Goal: Information Seeking & Learning: Understand process/instructions

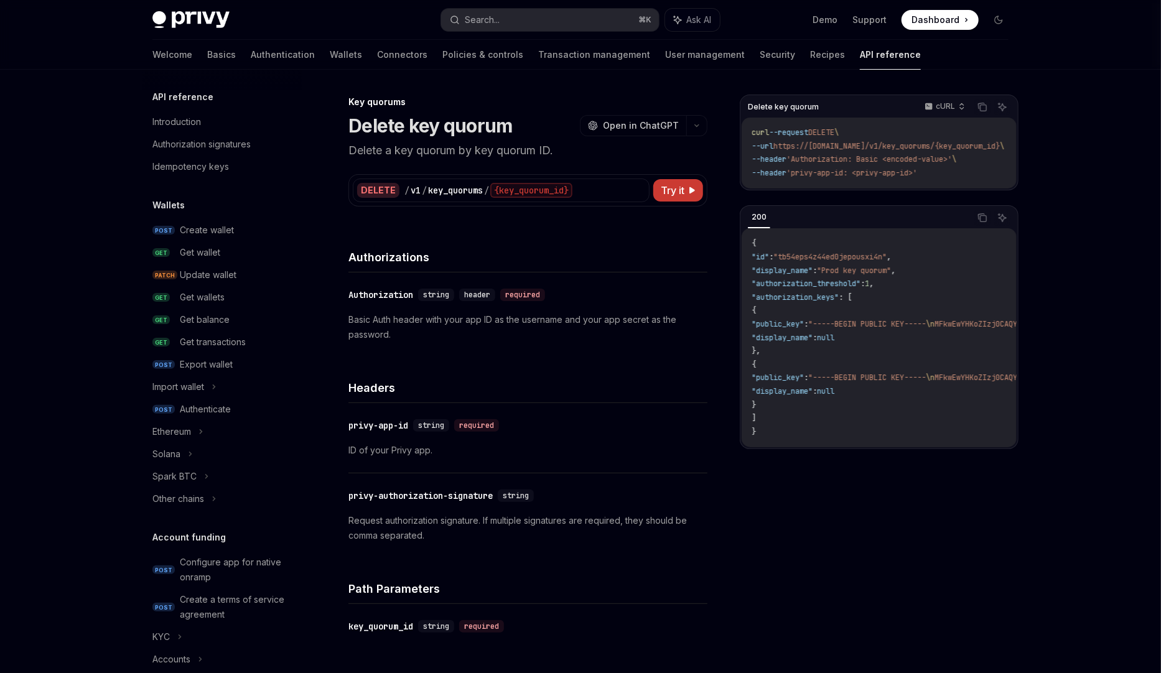
scroll to position [635, 0]
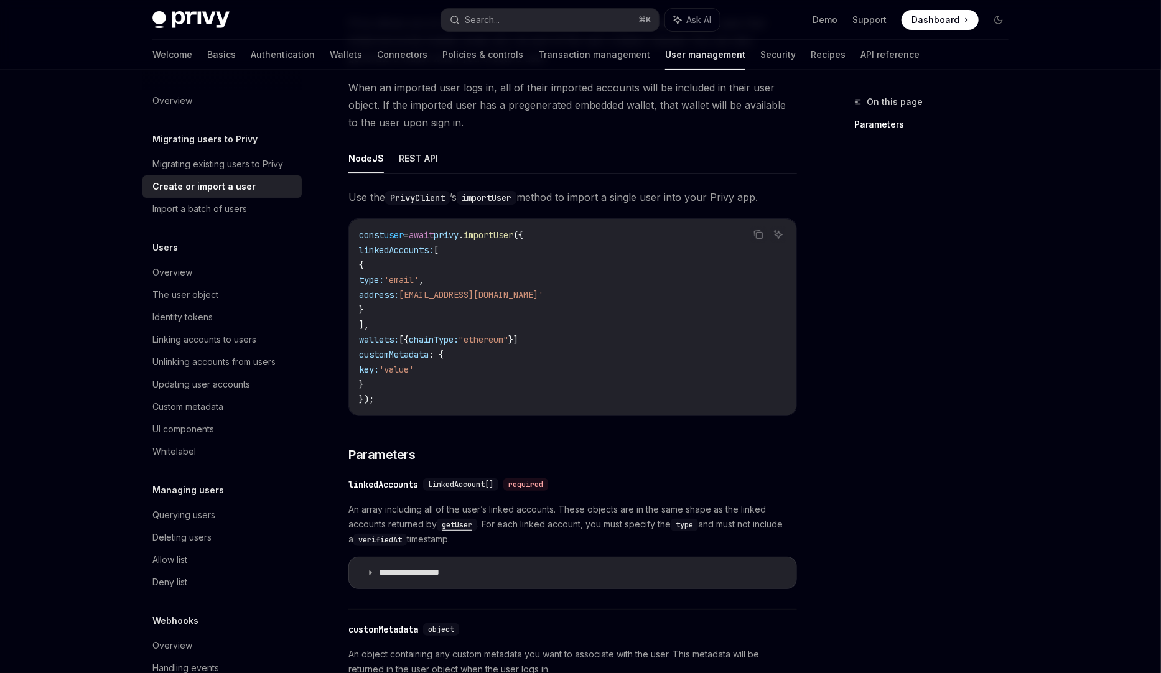
scroll to position [129, 0]
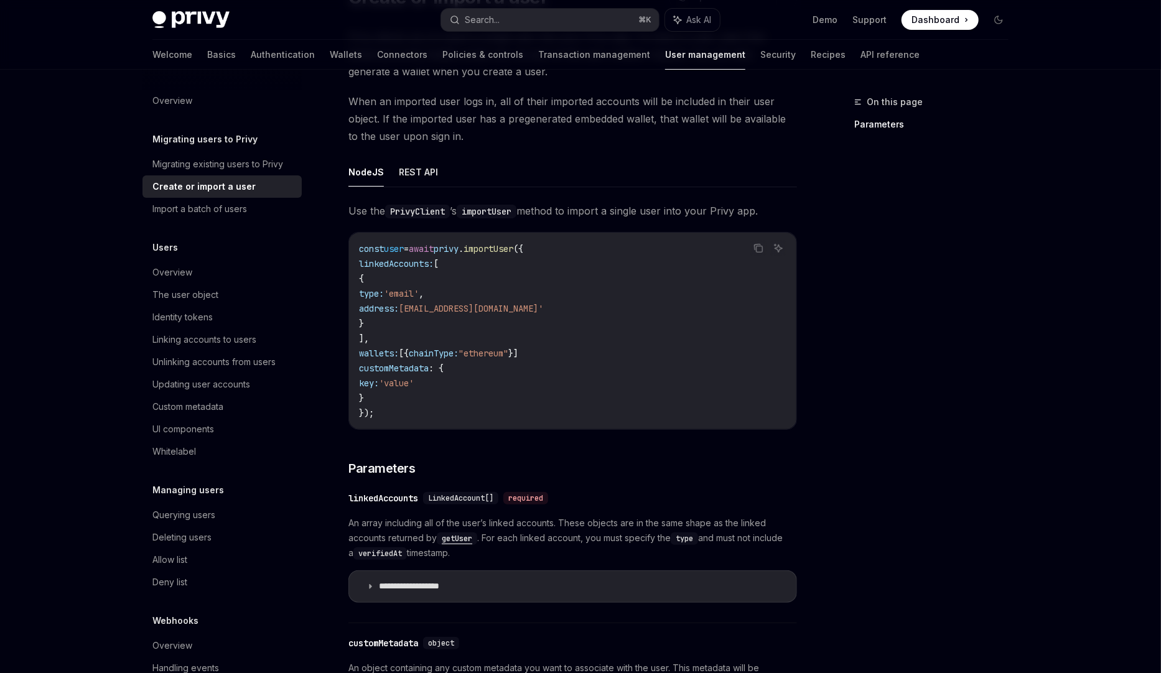
click at [513, 251] on span "importUser" at bounding box center [489, 248] width 50 height 11
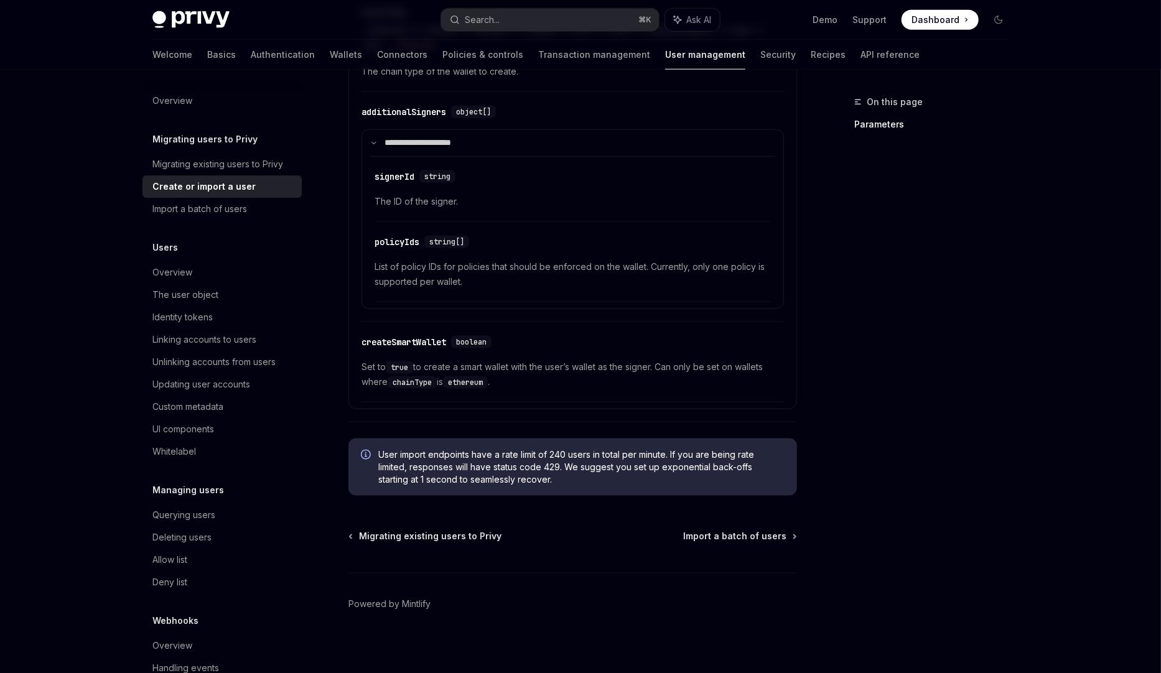
scroll to position [934, 0]
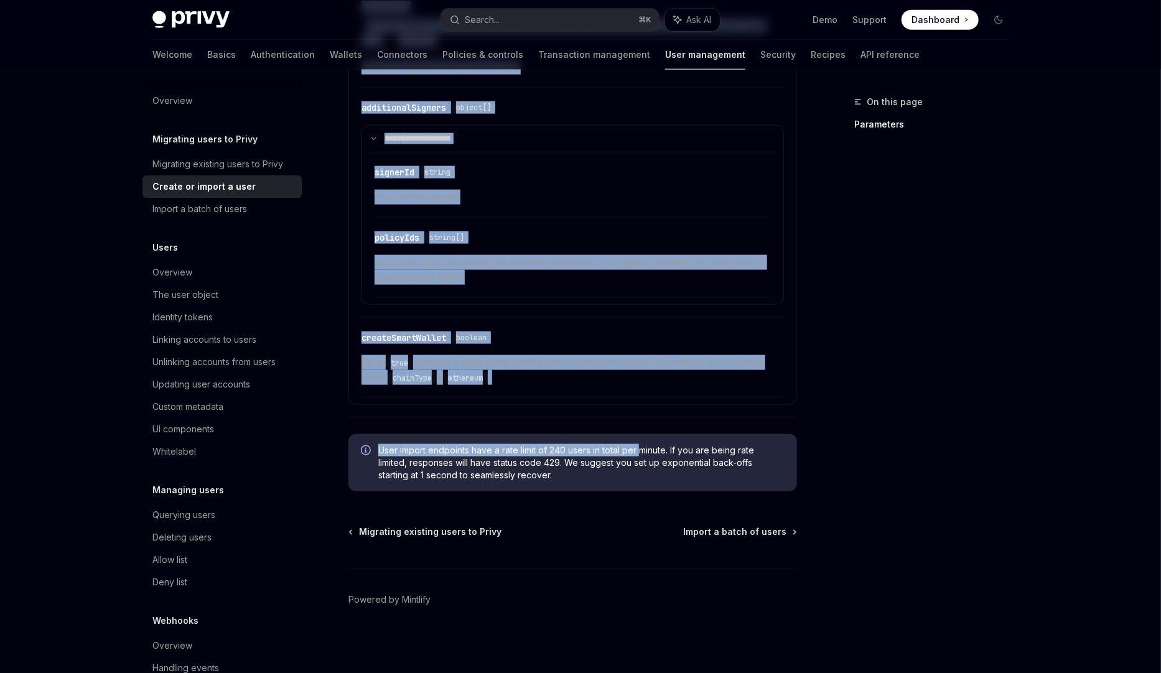
drag, startPoint x: 844, startPoint y: 540, endPoint x: 645, endPoint y: 443, distance: 221.5
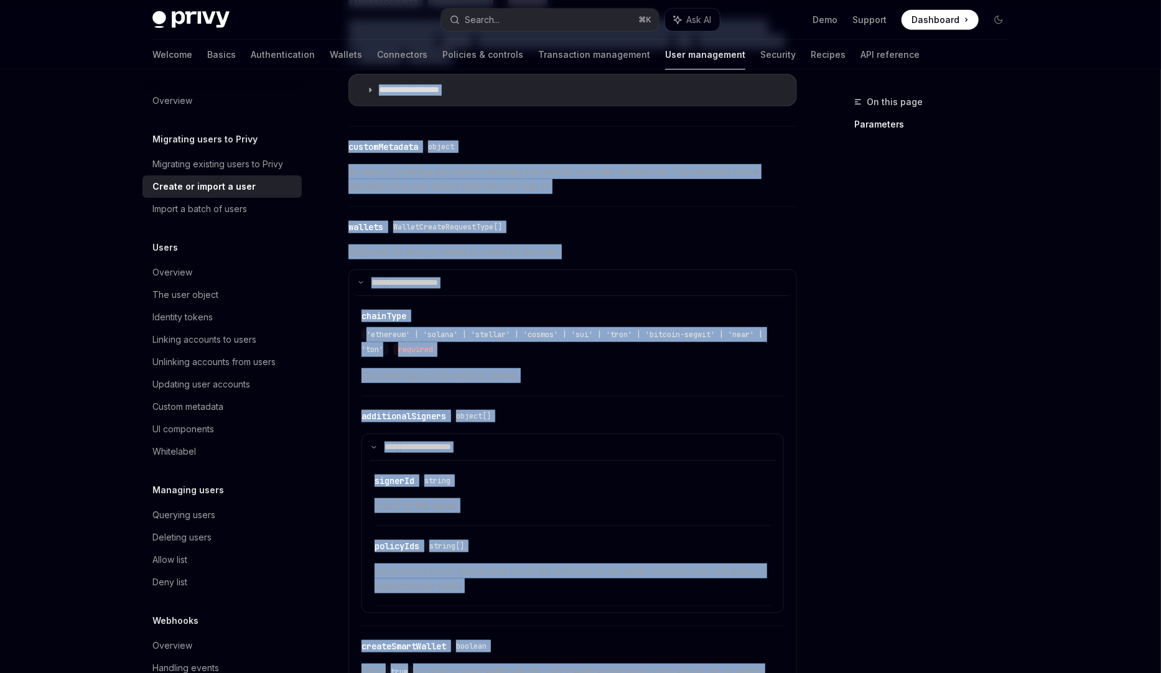
scroll to position [0, 0]
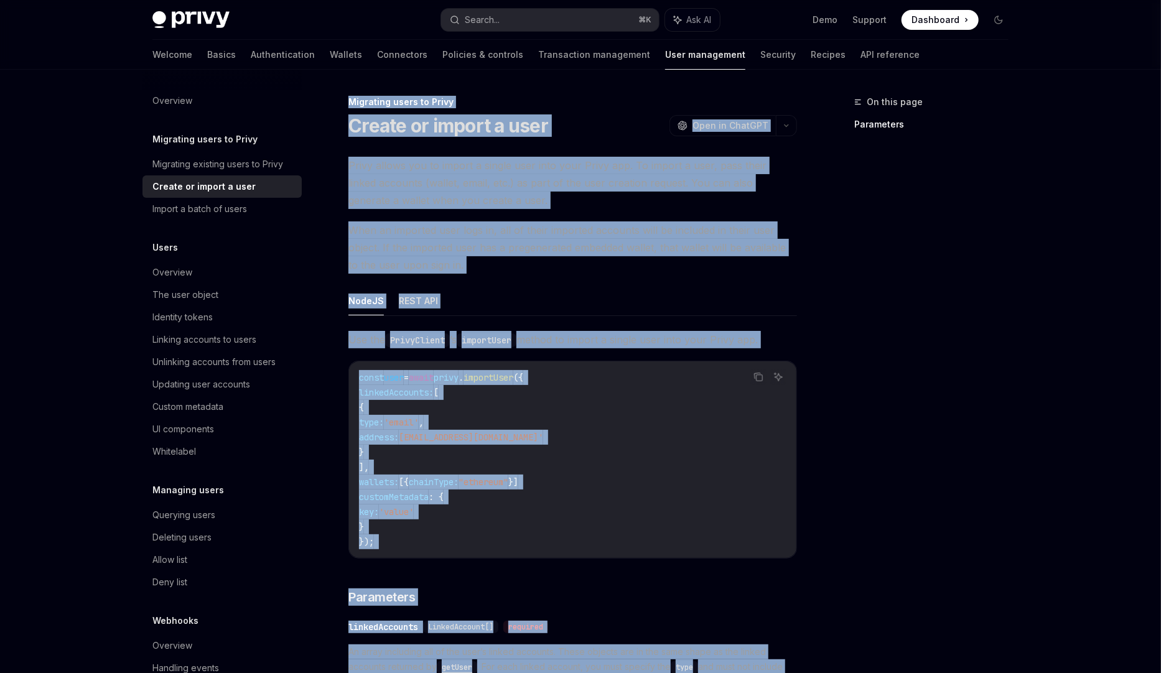
click at [671, 302] on ul "NodeJS REST API" at bounding box center [572, 301] width 449 height 30
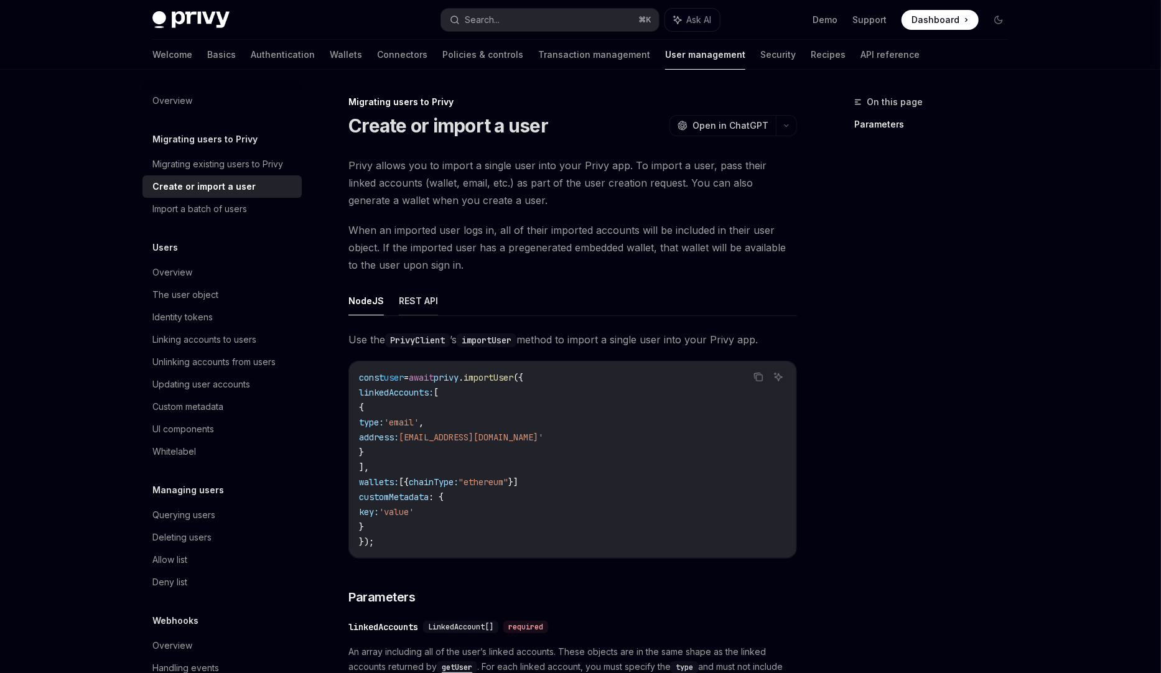
click at [434, 302] on button "REST API" at bounding box center [418, 300] width 39 height 29
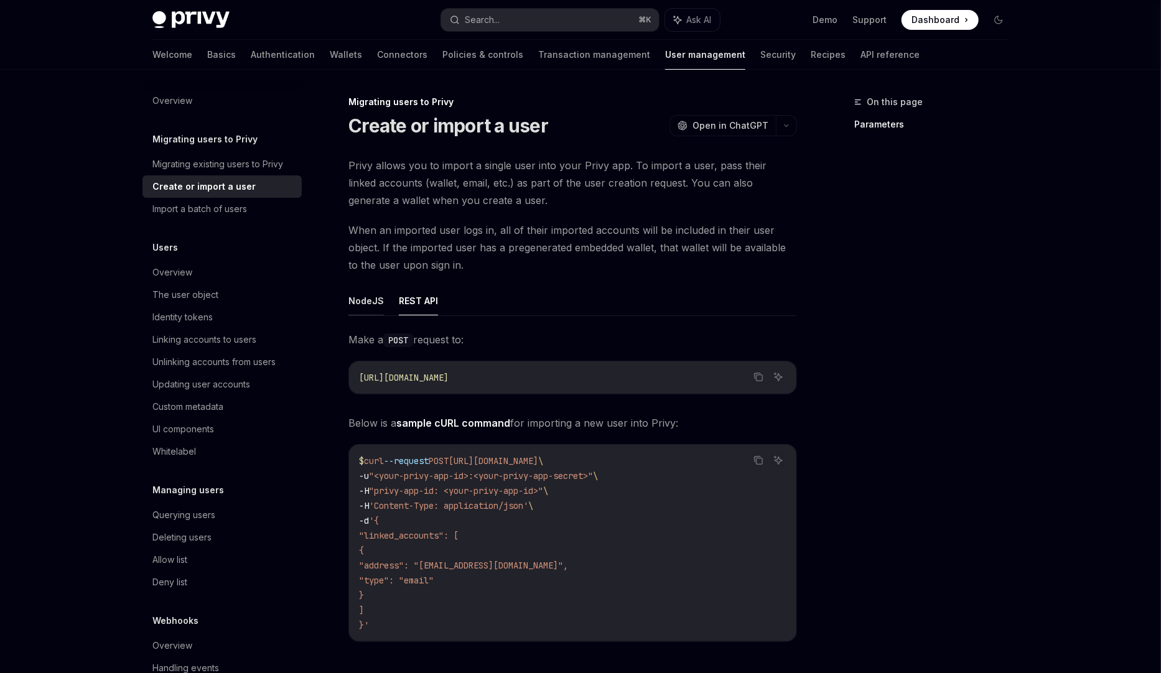
click at [376, 306] on button "NodeJS" at bounding box center [365, 300] width 35 height 29
type textarea "*"
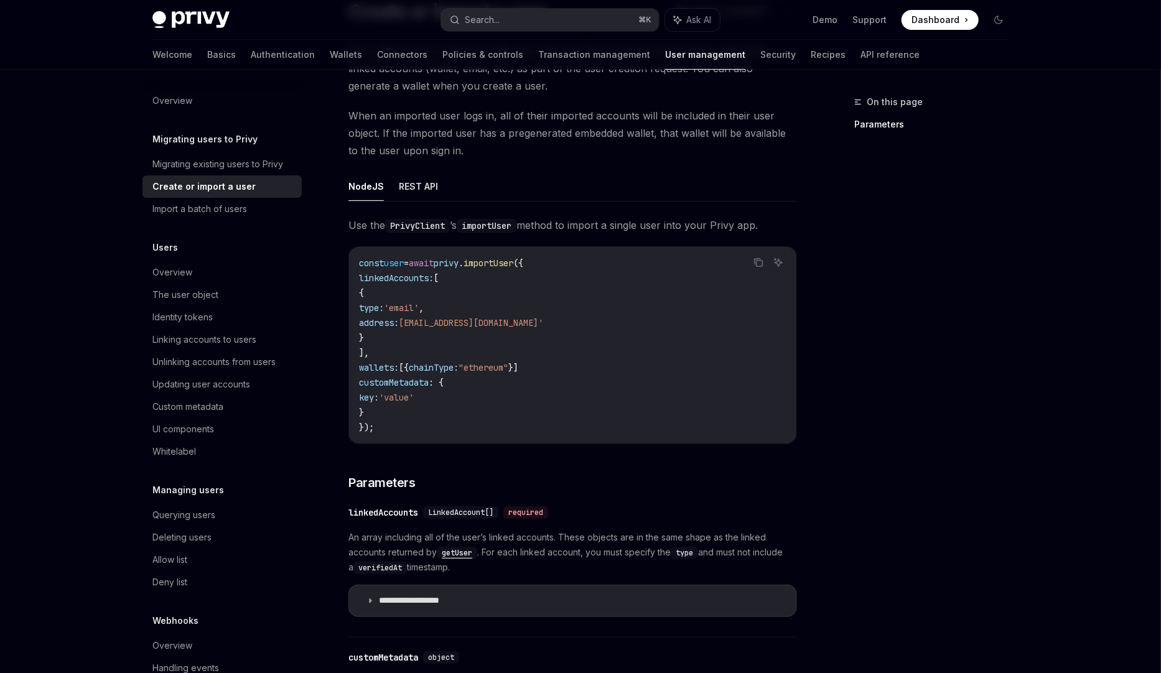
scroll to position [114, 0]
click at [371, 599] on icon at bounding box center [370, 601] width 7 height 7
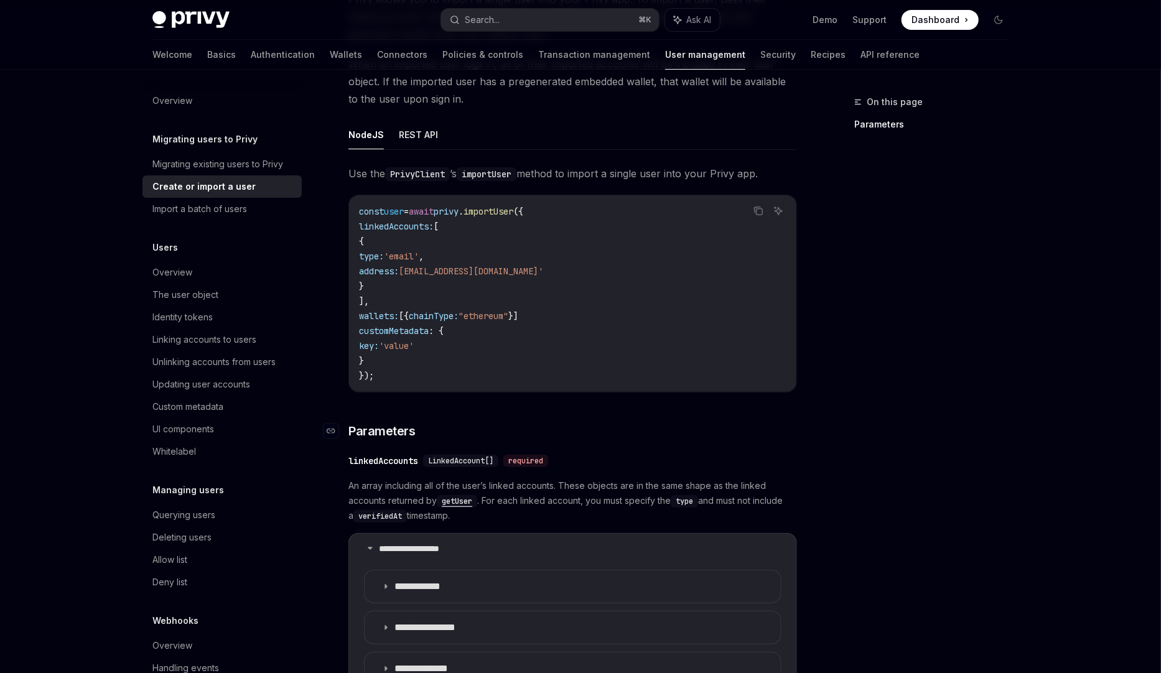
scroll to position [385, 0]
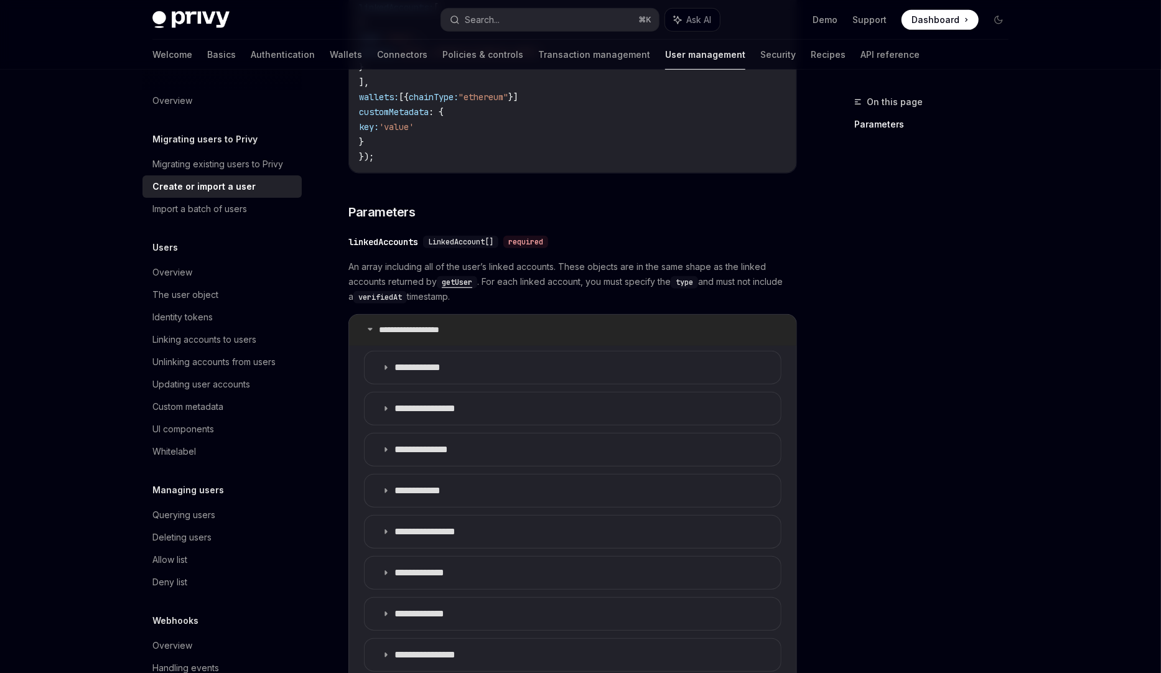
click at [369, 327] on icon at bounding box center [370, 328] width 7 height 7
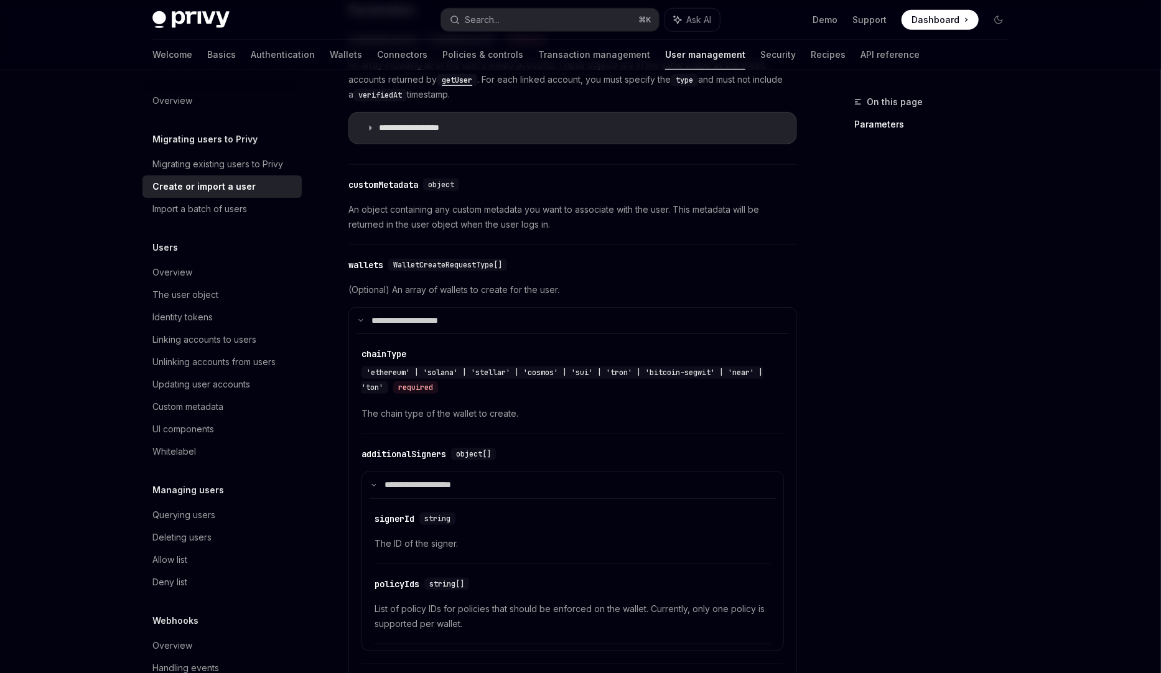
scroll to position [717, 0]
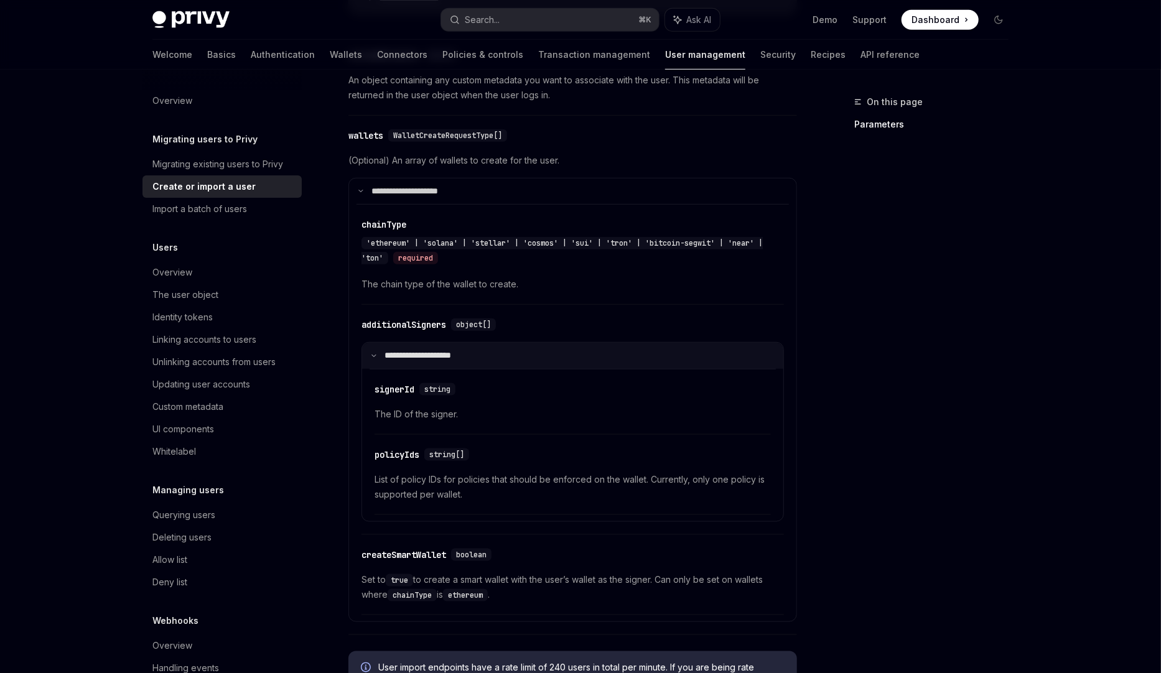
click at [371, 359] on summary "**********" at bounding box center [572, 356] width 421 height 26
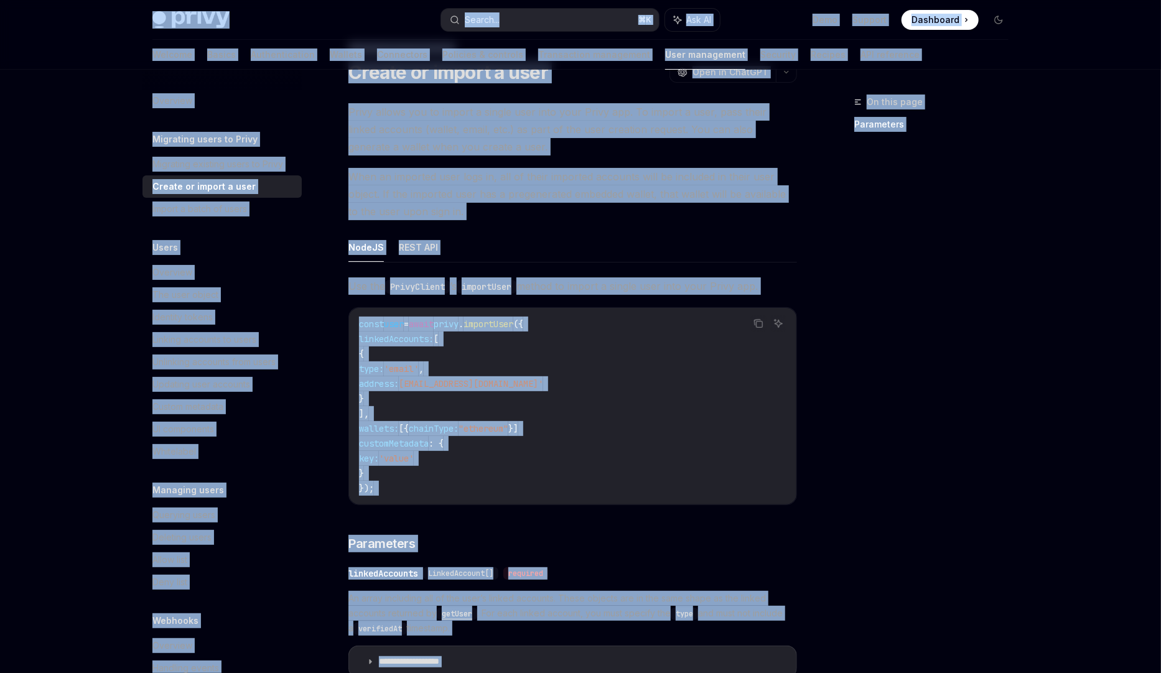
scroll to position [0, 0]
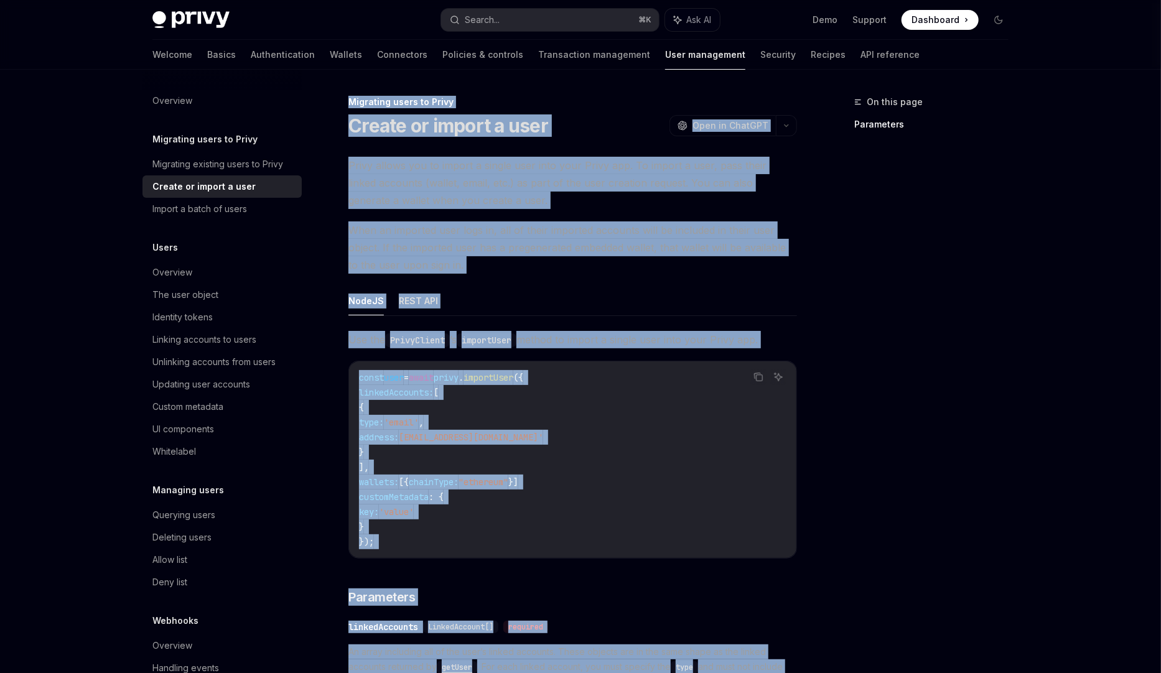
drag, startPoint x: 512, startPoint y: 383, endPoint x: 333, endPoint y: 106, distance: 330.4
copy div "Migrating users to Privy Create or import a user OpenAI Open in ChatGPT OpenAI …"
